Goal: Communication & Community: Share content

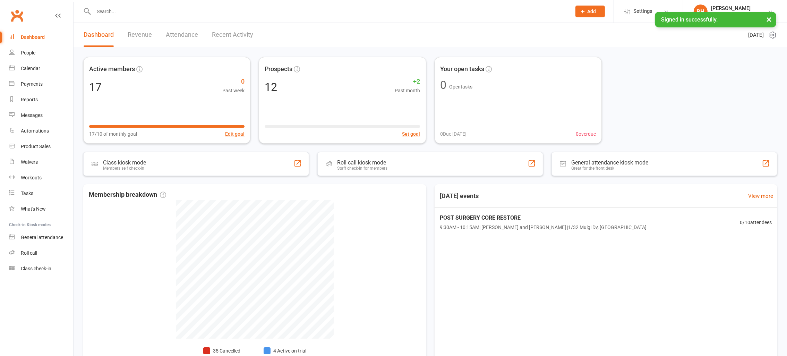
click at [145, 7] on input "text" at bounding box center [329, 12] width 475 height 10
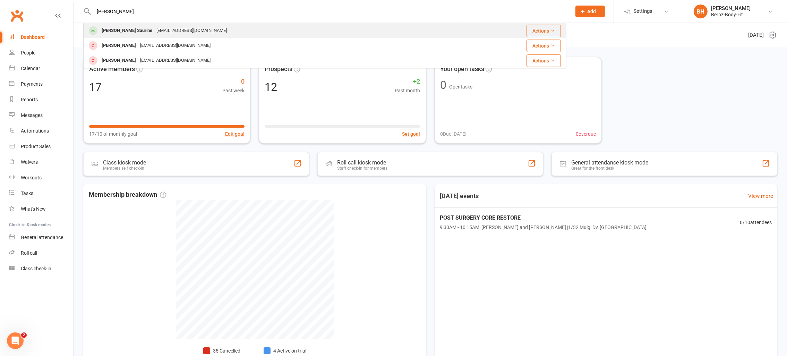
type input "[PERSON_NAME]"
click at [154, 32] on div "[EMAIL_ADDRESS][DOMAIN_NAME]" at bounding box center [191, 31] width 75 height 10
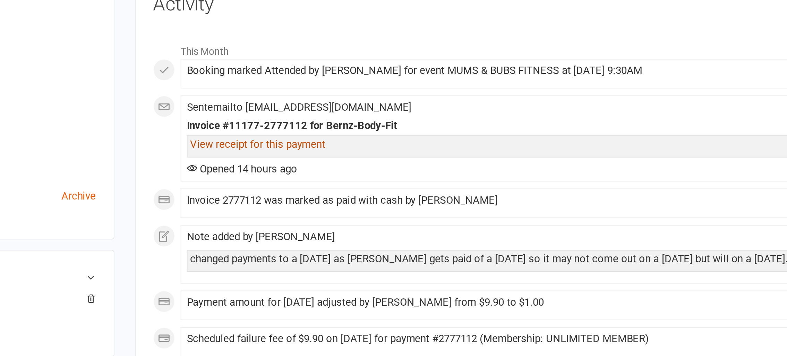
click at [369, 194] on link "View receipt for this payment" at bounding box center [380, 193] width 68 height 6
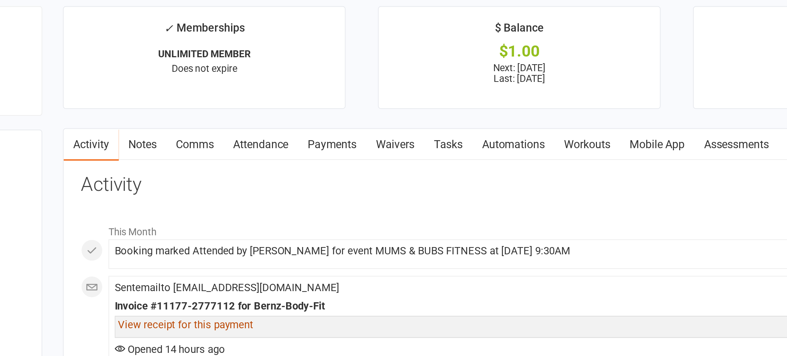
click at [360, 102] on link "Notes" at bounding box center [358, 102] width 24 height 16
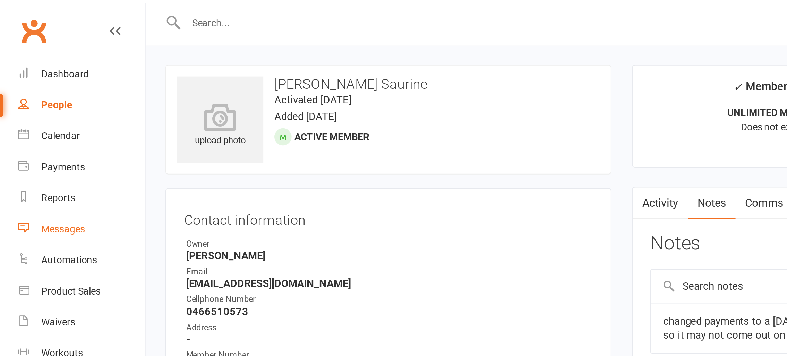
click at [35, 113] on div "Messages" at bounding box center [32, 115] width 22 height 6
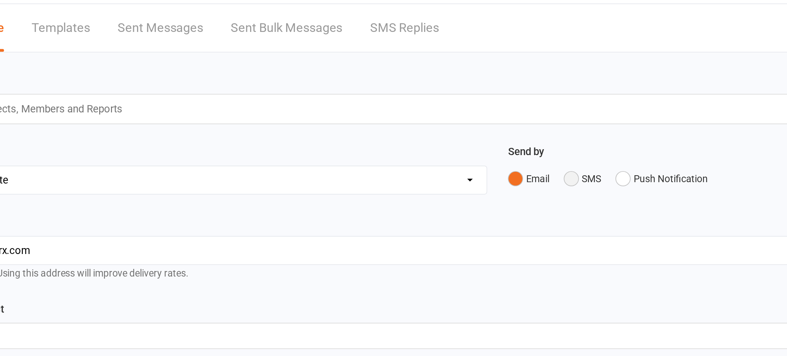
click at [408, 112] on button "SMS" at bounding box center [414, 110] width 19 height 13
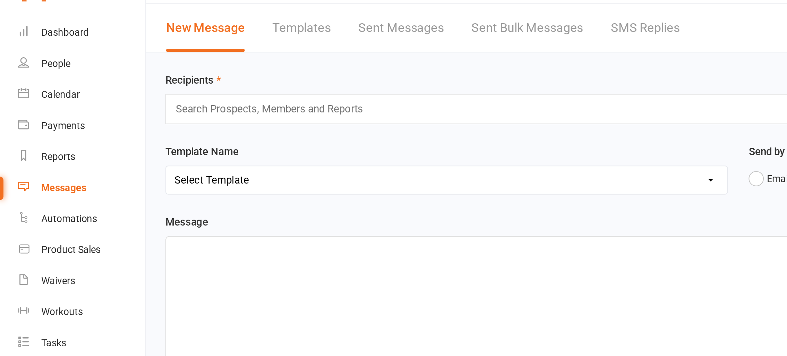
click at [119, 76] on input "text" at bounding box center [139, 75] width 102 height 9
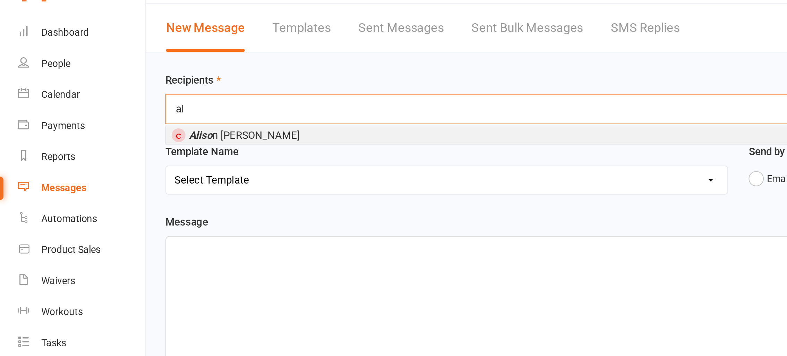
type input "a"
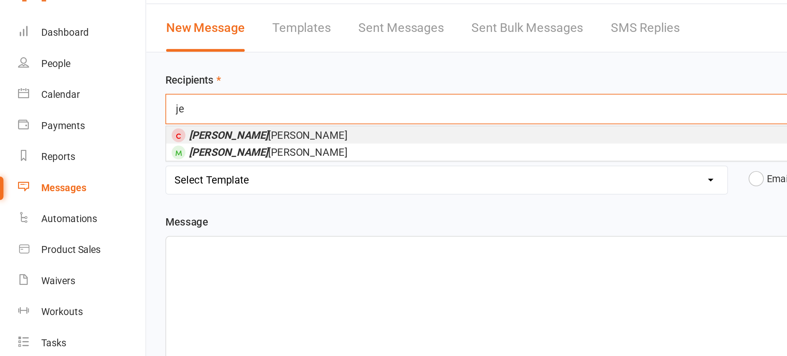
type input "j"
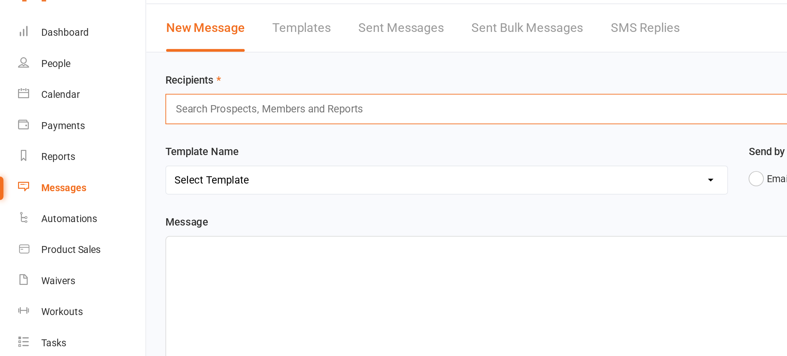
click at [116, 77] on input "text" at bounding box center [139, 75] width 102 height 9
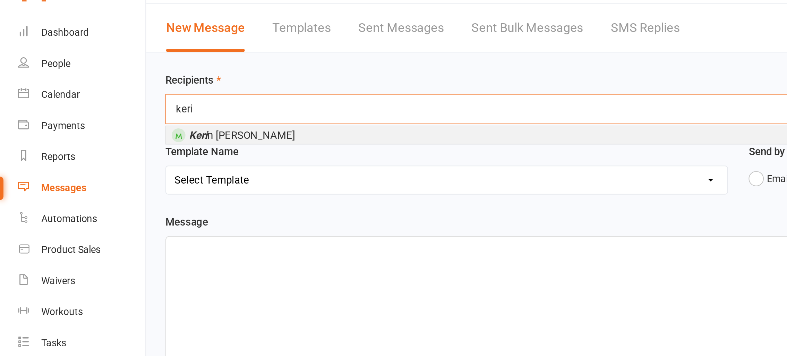
type input "keri"
click at [115, 90] on span "Keri n [PERSON_NAME]" at bounding box center [121, 89] width 53 height 6
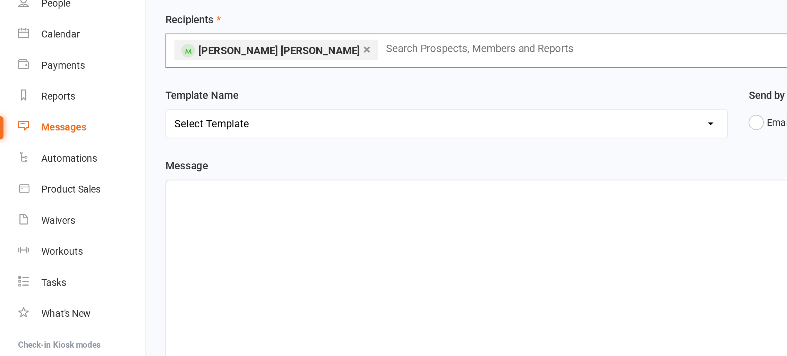
click at [107, 155] on div "﻿" at bounding box center [431, 194] width 694 height 104
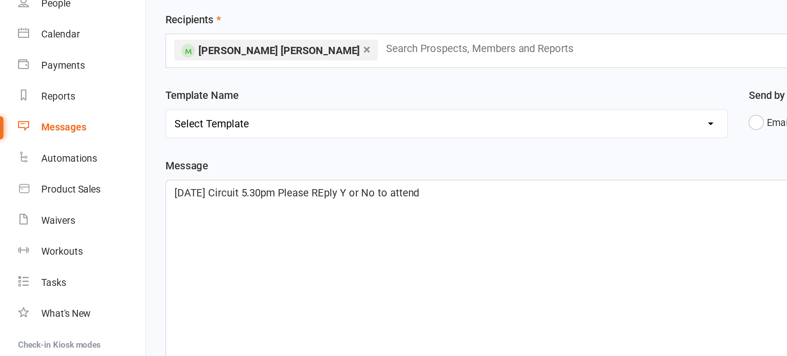
click at [172, 148] on span "[DATE] Circuit 5.30pm Please REply Y or No to attend" at bounding box center [149, 148] width 123 height 6
click at [223, 149] on p "[DATE] Circuit 5.30pm Please Reply Y or No to attend" at bounding box center [430, 148] width 685 height 8
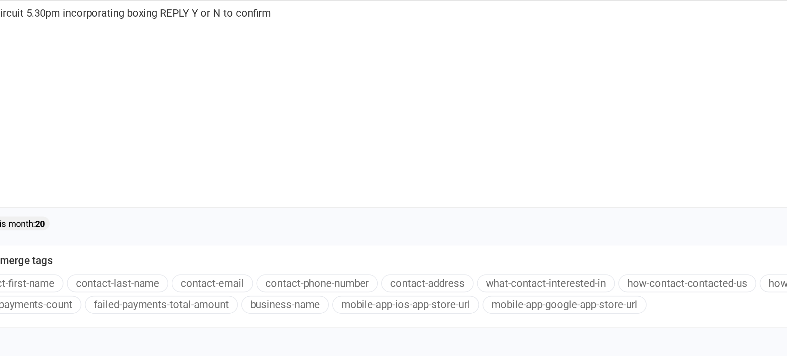
scroll to position [14, 0]
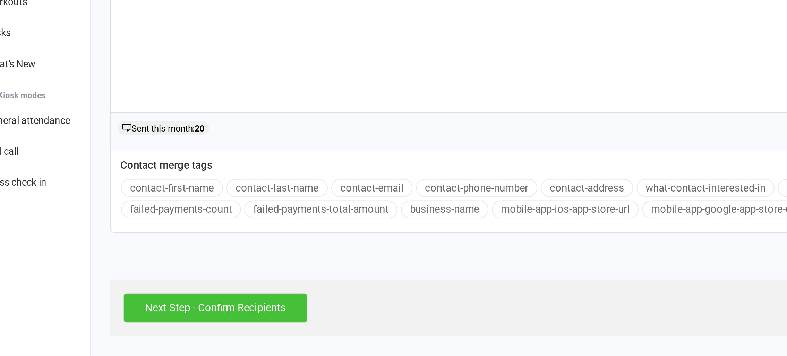
click at [154, 332] on input "Next Step - Confirm Recipients" at bounding box center [136, 331] width 92 height 15
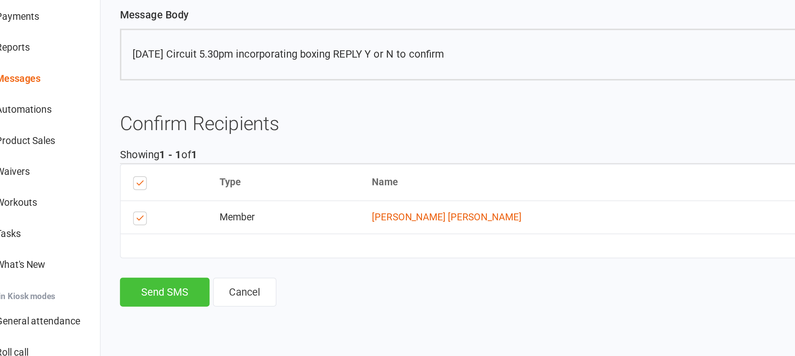
click at [106, 230] on button "Send SMS" at bounding box center [105, 222] width 45 height 15
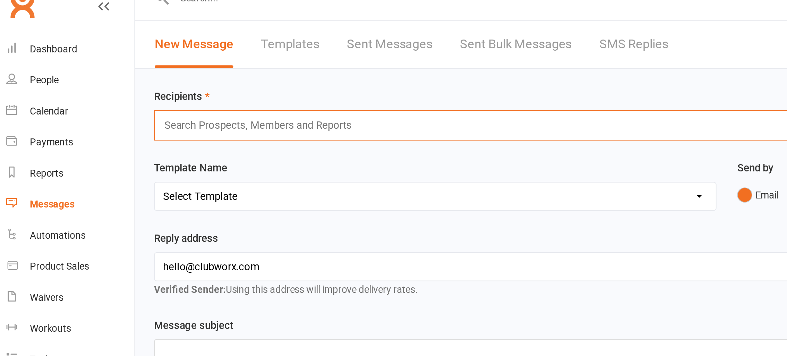
click at [128, 77] on input "text" at bounding box center [139, 75] width 102 height 9
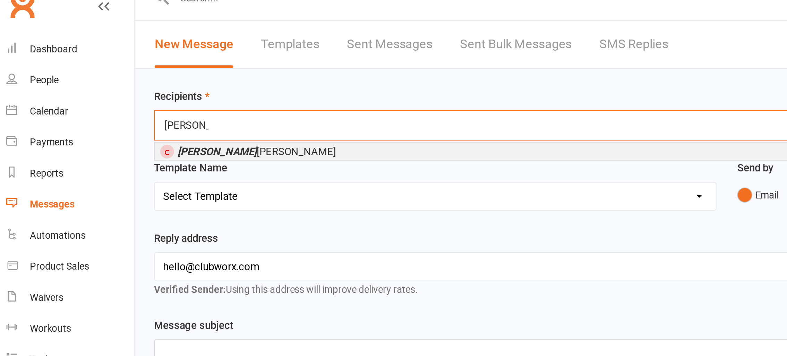
type input "[PERSON_NAME]"
click at [116, 89] on span "[PERSON_NAME]" at bounding box center [135, 89] width 80 height 6
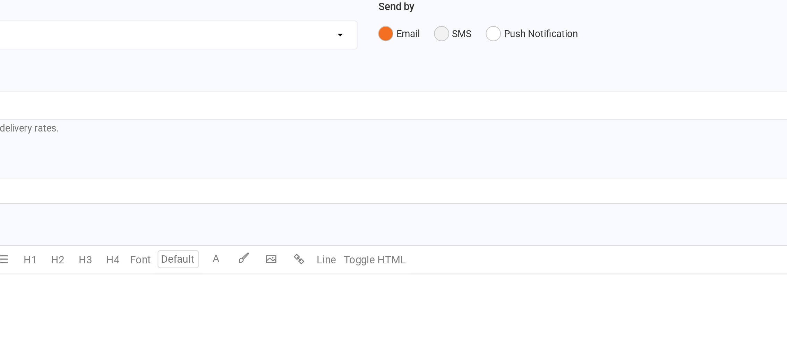
click at [411, 112] on button "SMS" at bounding box center [414, 112] width 19 height 13
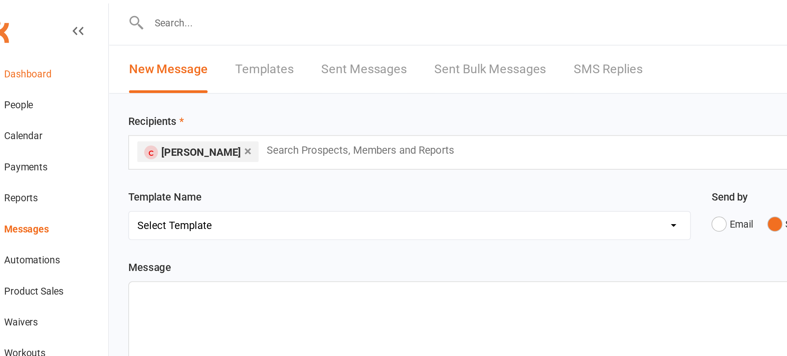
click at [35, 36] on div "Dashboard" at bounding box center [33, 37] width 24 height 6
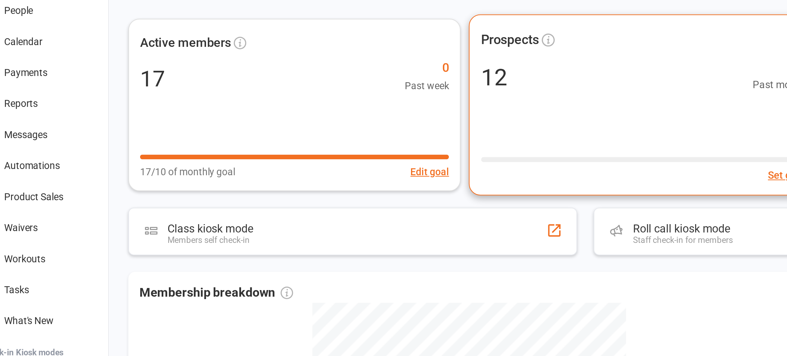
click at [320, 97] on div "Prospects 12 +2 Past month Set goal" at bounding box center [343, 100] width 176 height 91
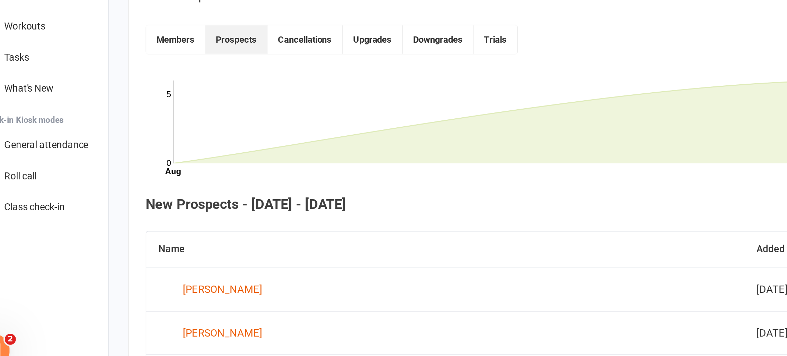
scroll to position [73, 0]
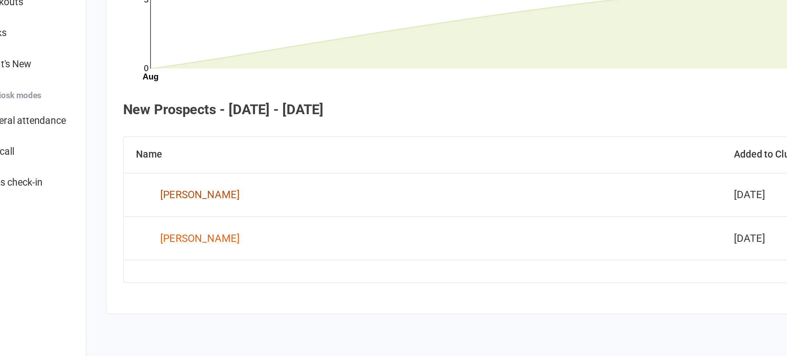
click at [123, 271] on div "[PERSON_NAME]" at bounding box center [131, 275] width 40 height 10
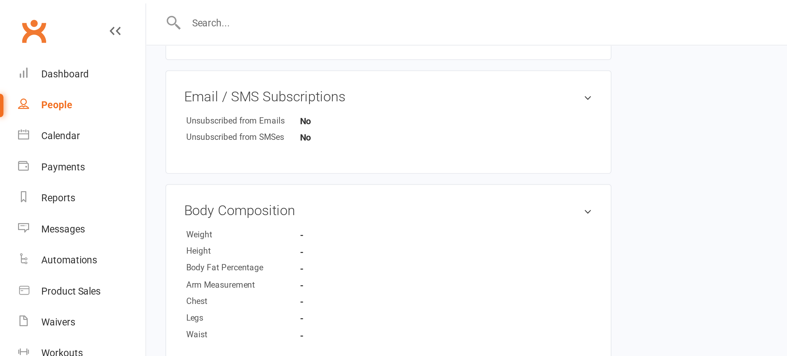
scroll to position [330, 0]
